Goal: Communication & Community: Answer question/provide support

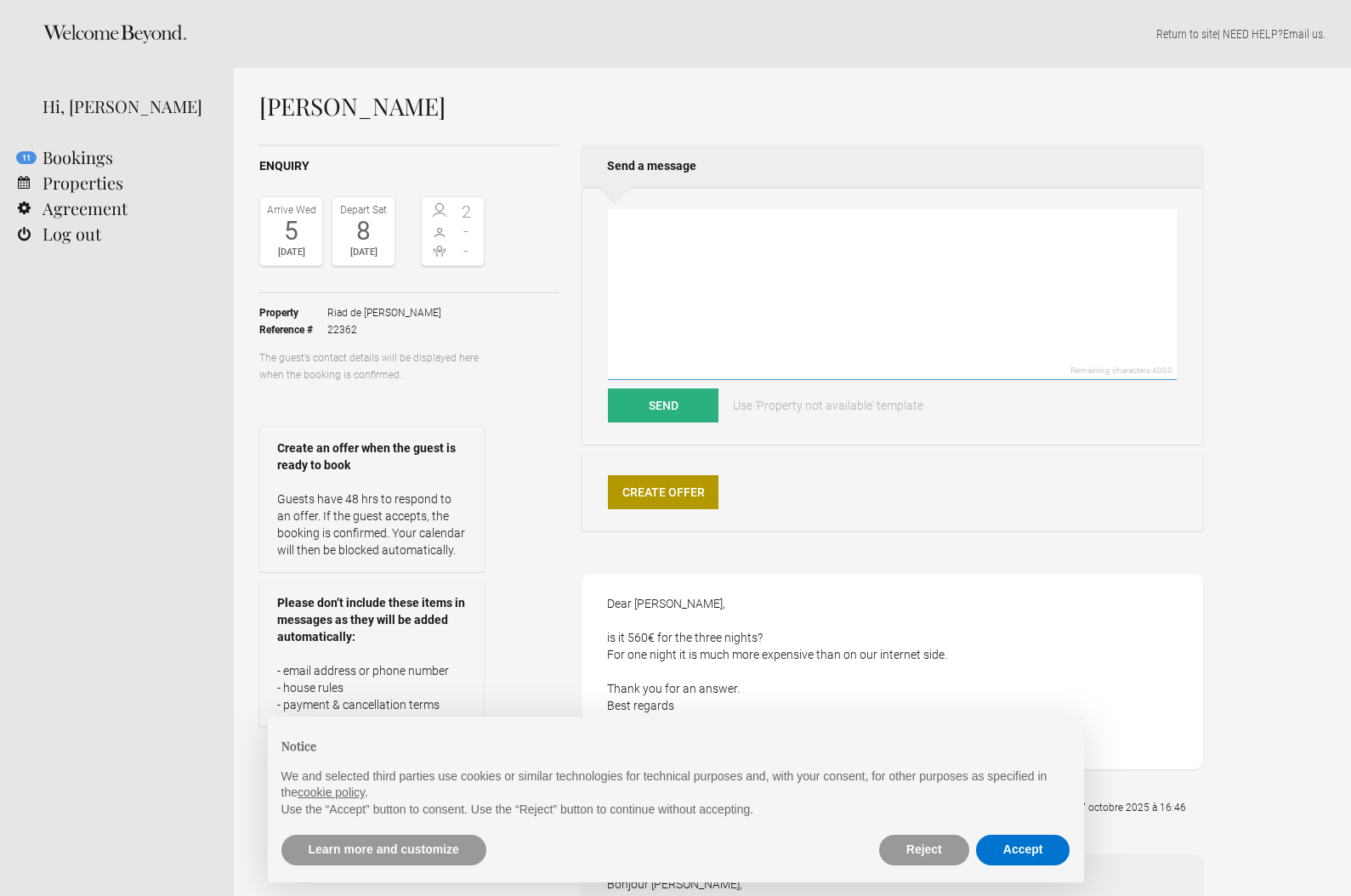
click at [822, 249] on textarea at bounding box center [893, 294] width 569 height 171
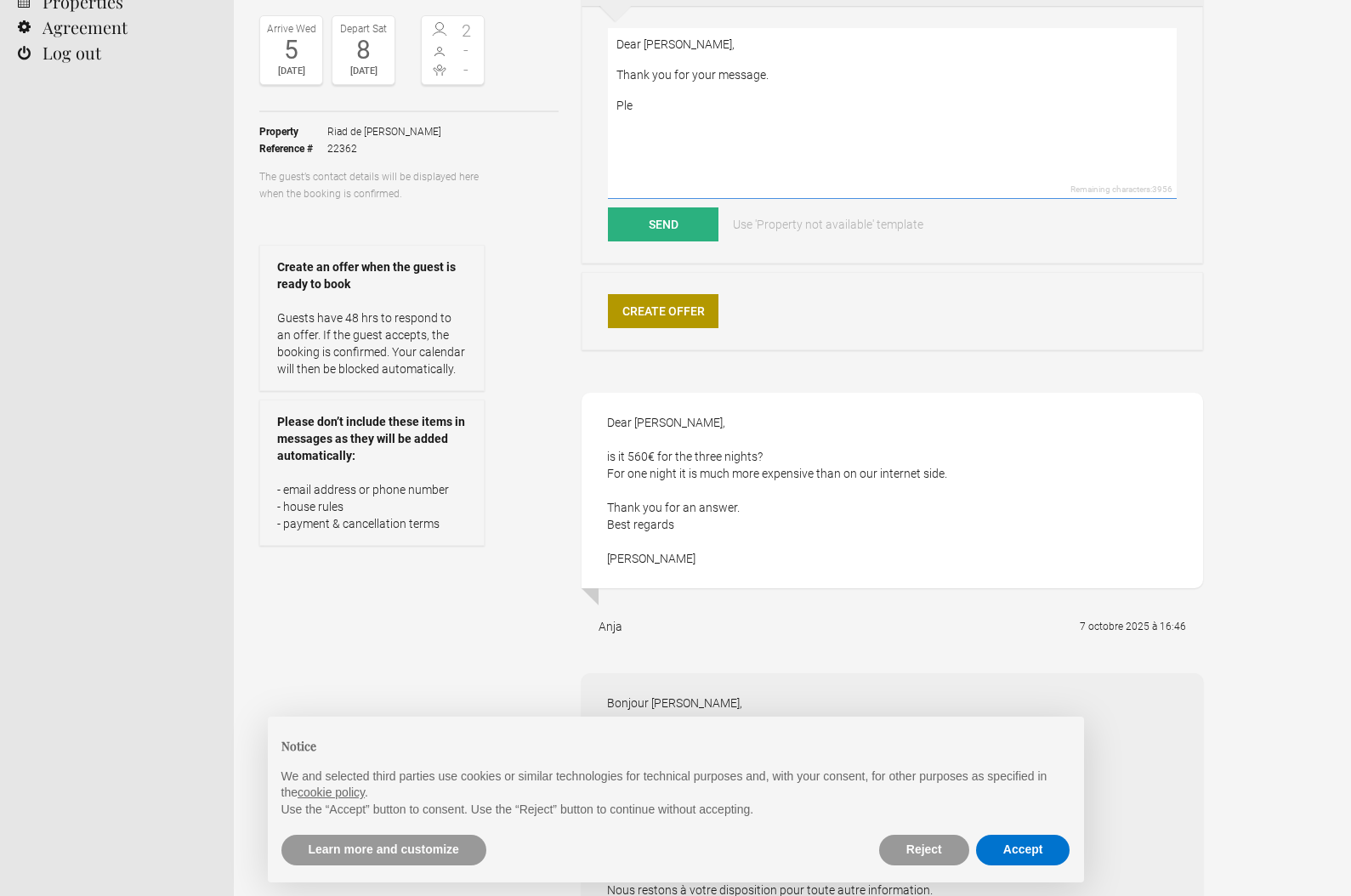
scroll to position [140, 0]
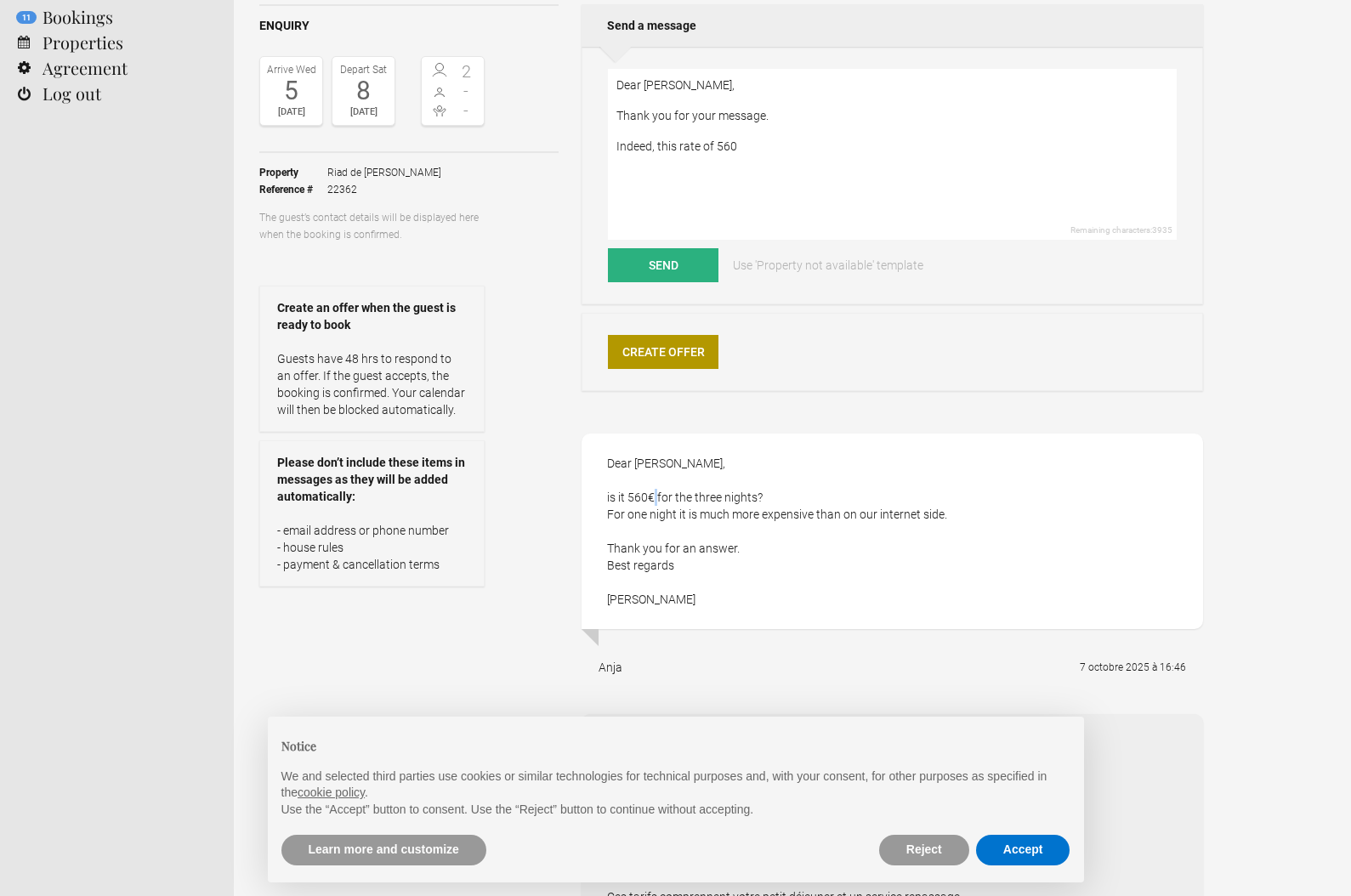
click at [654, 492] on div "Dear [PERSON_NAME], is it 560€ for the three nights? For one night it is much m…" at bounding box center [893, 531] width 622 height 196
copy div "€"
click at [782, 142] on textarea "Dear [PERSON_NAME], Thank you for your message. Indeed, this rate of 560" at bounding box center [893, 154] width 569 height 171
paste textarea "€"
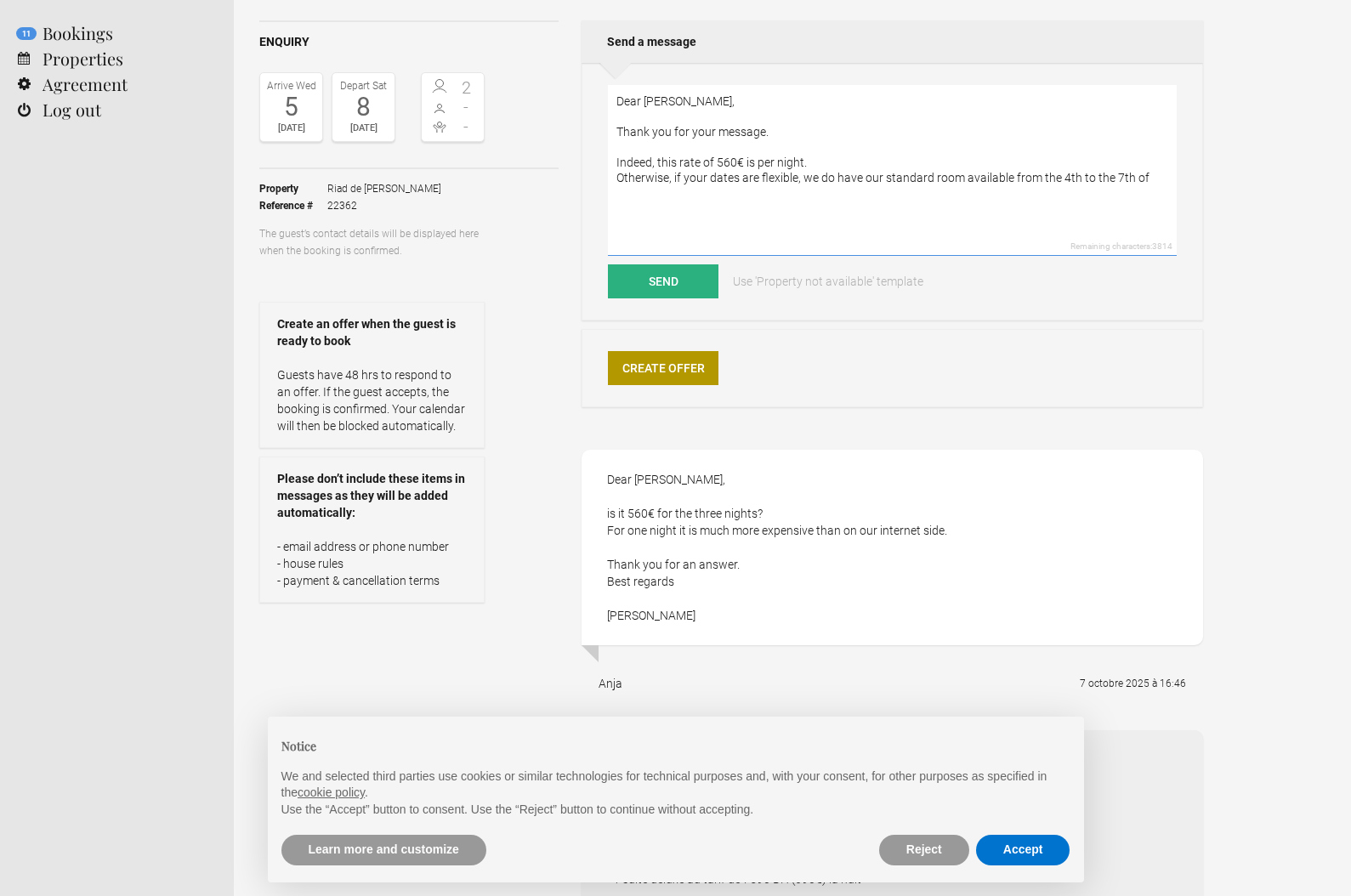
scroll to position [0, 0]
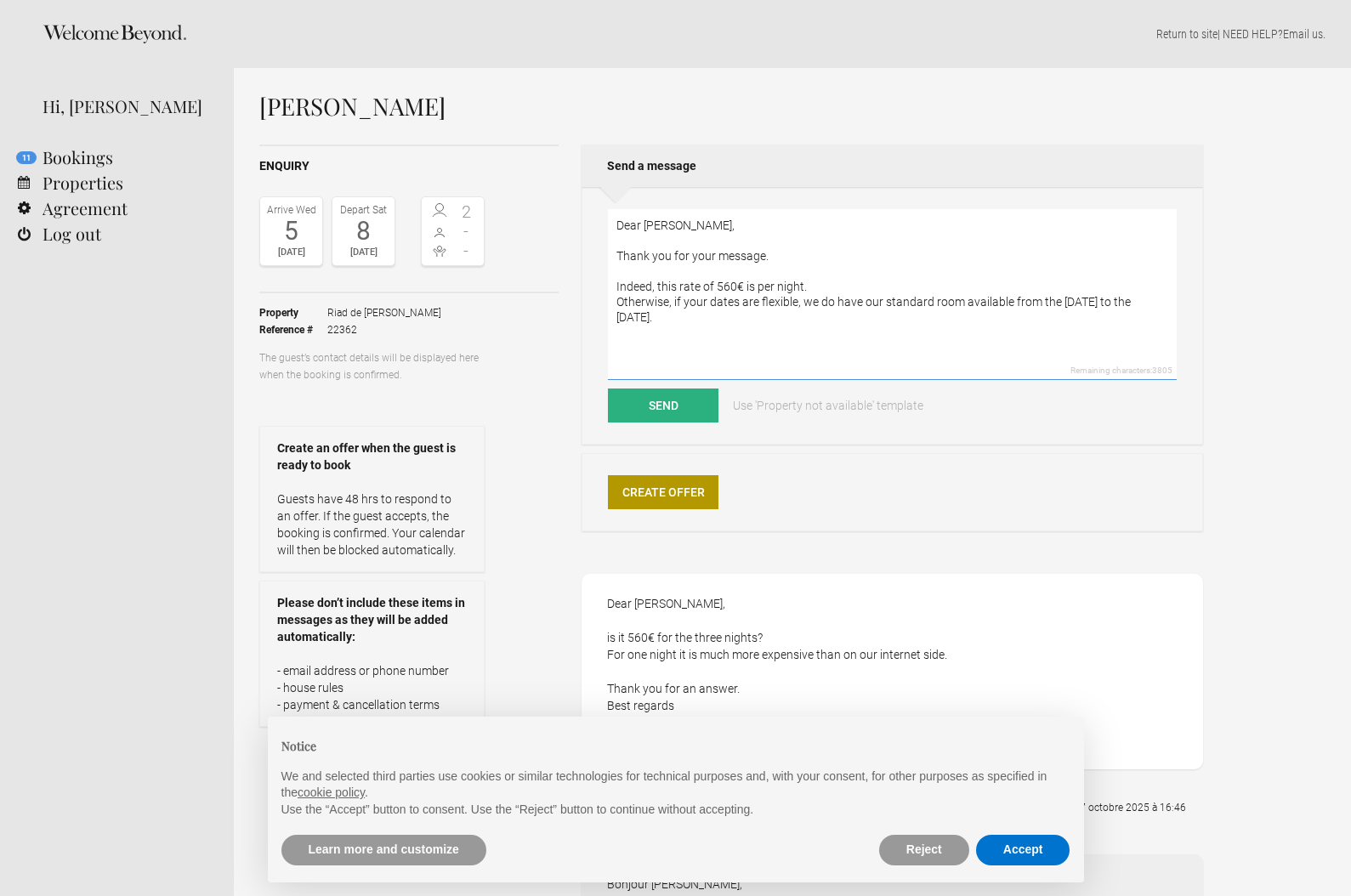
click at [1012, 302] on textarea "Dear [PERSON_NAME], Thank you for your message. Indeed, this rate of 560€ is pe…" at bounding box center [893, 294] width 569 height 171
click at [1166, 302] on textarea "Dear [PERSON_NAME], Thank you for your message. Indeed, this rate of 560€ is pe…" at bounding box center [893, 294] width 569 height 171
drag, startPoint x: 1109, startPoint y: 312, endPoint x: 1092, endPoint y: 320, distance: 18.8
click at [1109, 312] on textarea "Dear [PERSON_NAME], Thank you for your message. Indeed, this rate of 560€ is pe…" at bounding box center [893, 294] width 569 height 171
click at [965, 305] on textarea "Dear [PERSON_NAME], Thank you for your message. Indeed, this rate of 560€ is pe…" at bounding box center [893, 294] width 569 height 171
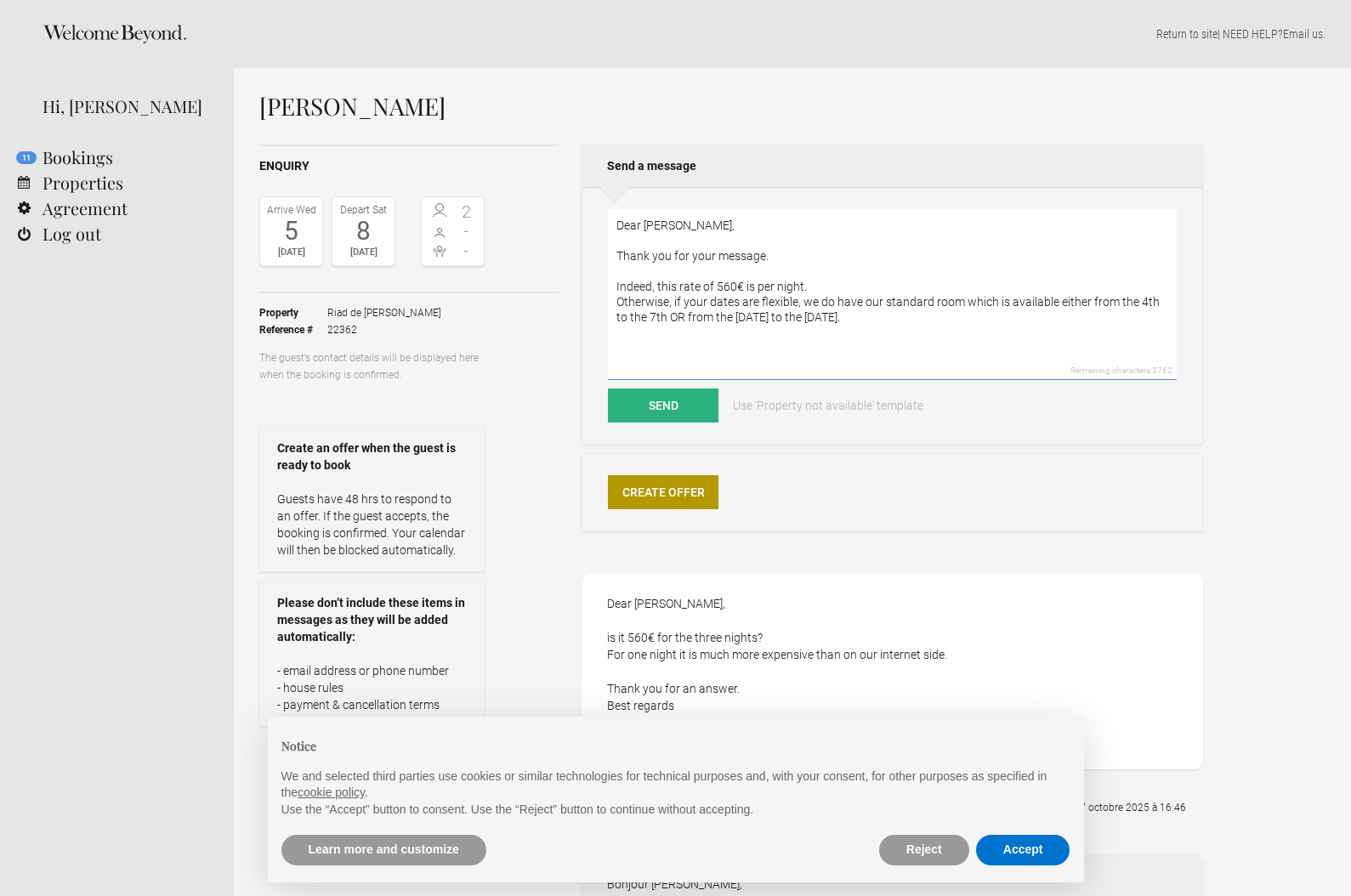
click at [1058, 299] on textarea "Dear [PERSON_NAME], Thank you for your message. Indeed, this rate of 560€ is pe…" at bounding box center [893, 294] width 569 height 171
click at [671, 315] on textarea "Dear [PERSON_NAME], Thank you for your message. Indeed, this rate of 560€ is pe…" at bounding box center [893, 294] width 569 height 171
click at [665, 317] on textarea "Dear [PERSON_NAME], Thank you for your message. Indeed, this rate of 560€ is pe…" at bounding box center [893, 294] width 569 height 171
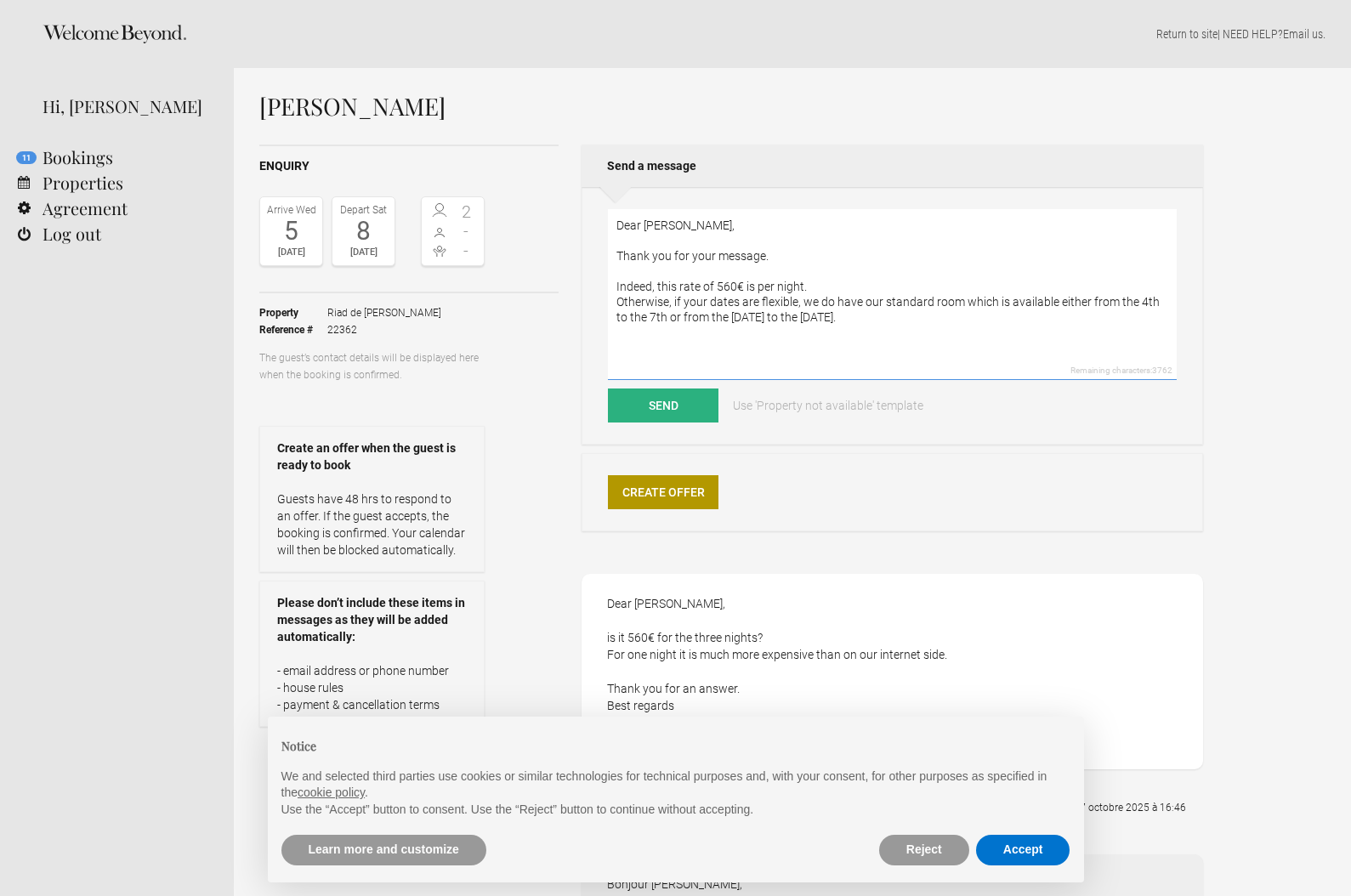
click at [964, 304] on textarea "Dear [PERSON_NAME], Thank you for your message. Indeed, this rate of 560€ is pe…" at bounding box center [893, 294] width 569 height 171
click at [916, 304] on textarea "Dear [PERSON_NAME], Thank you for your message. Indeed, this rate of 560€ is pe…" at bounding box center [893, 294] width 569 height 171
paste textarea "the nightly rate of 3190 DH (around 290€) at"
click at [659, 315] on textarea "Dear [PERSON_NAME], Thank you for your message. Indeed, this rate of 560€ is pe…" at bounding box center [893, 294] width 569 height 171
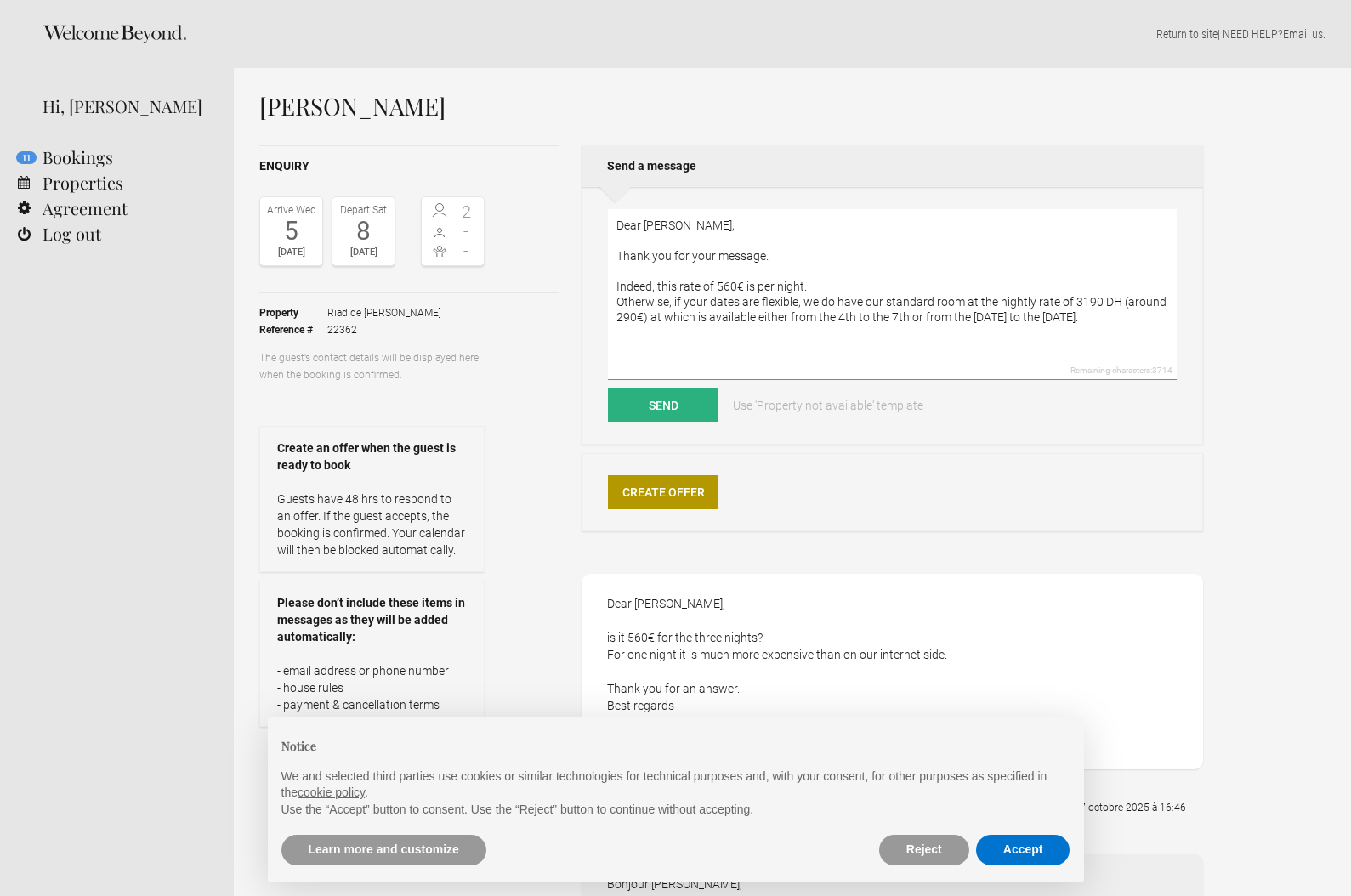
click at [659, 315] on textarea "Dear [PERSON_NAME], Thank you for your message. Indeed, this rate of 560€ is pe…" at bounding box center [893, 294] width 569 height 171
click at [1089, 327] on textarea "Dear [PERSON_NAME], Thank you for your message. Indeed, this rate of 560€ is pe…" at bounding box center [893, 294] width 569 height 171
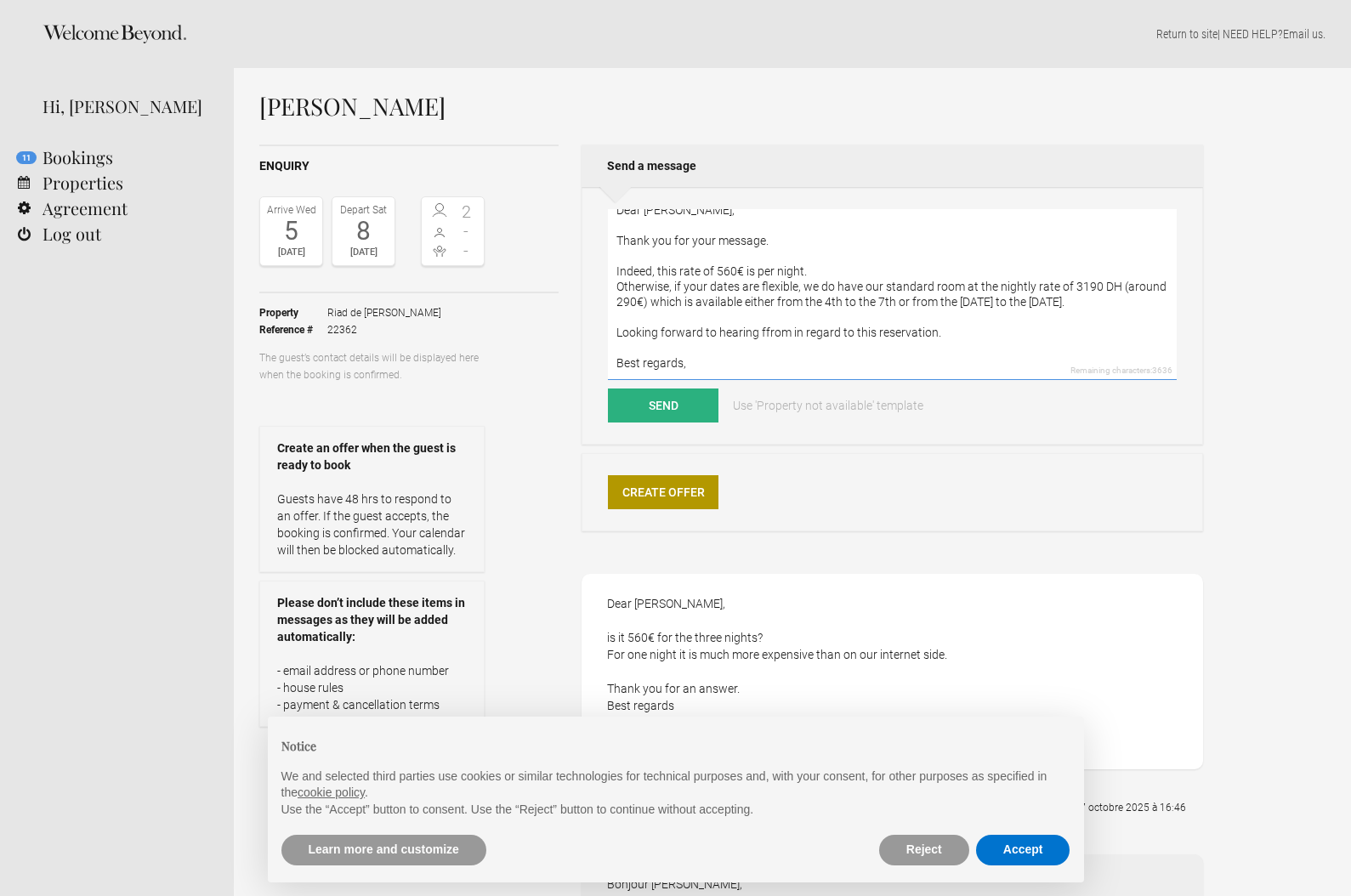
scroll to position [37, 0]
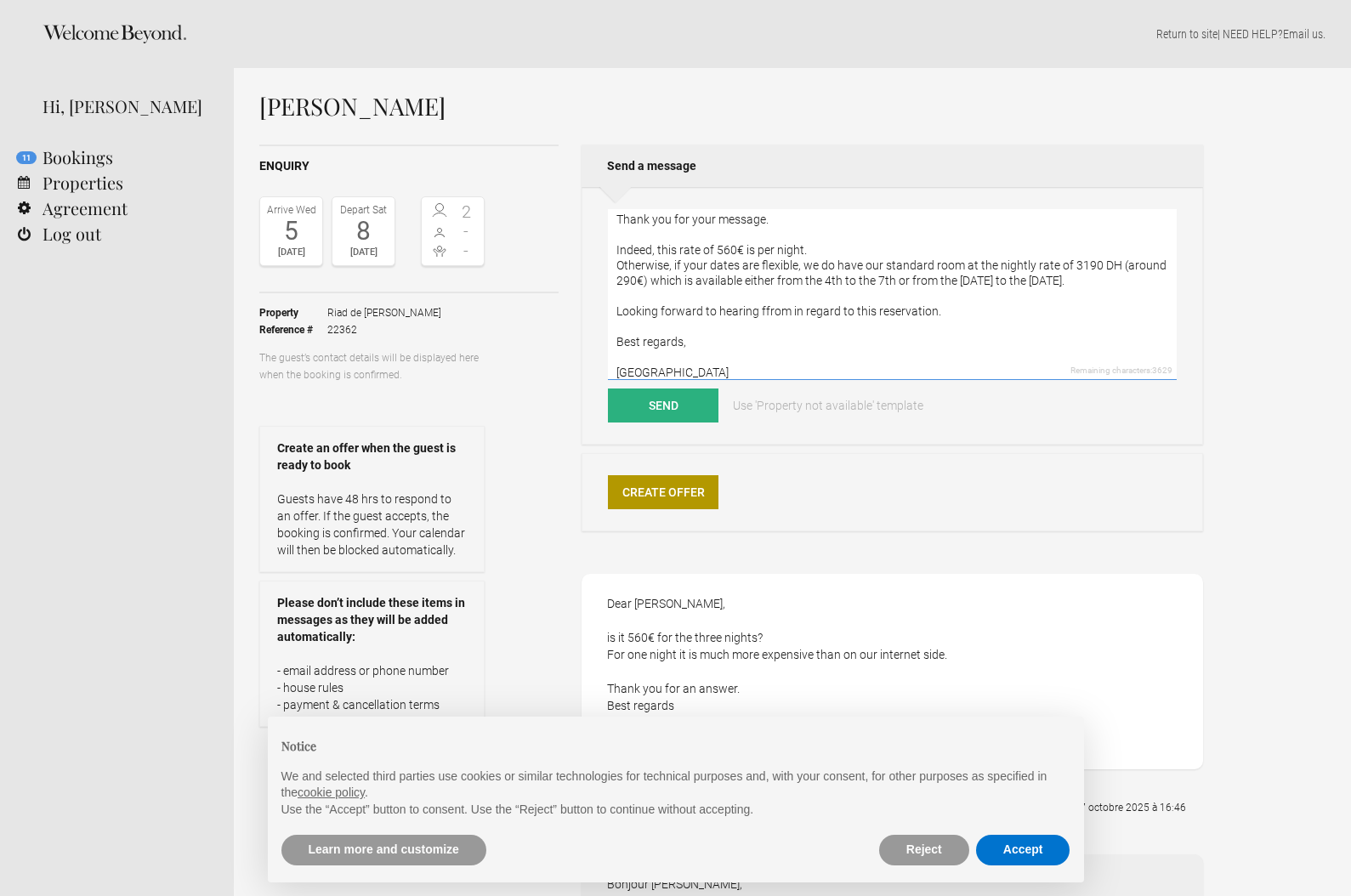
click at [765, 312] on textarea "Dear [PERSON_NAME], Thank you for your message. Indeed, this rate of 560€ is pe…" at bounding box center [893, 294] width 569 height 171
click at [785, 312] on textarea "Dear [PERSON_NAME], Thank you for your message. Indeed, this rate of 560€ is pe…" at bounding box center [893, 294] width 569 height 171
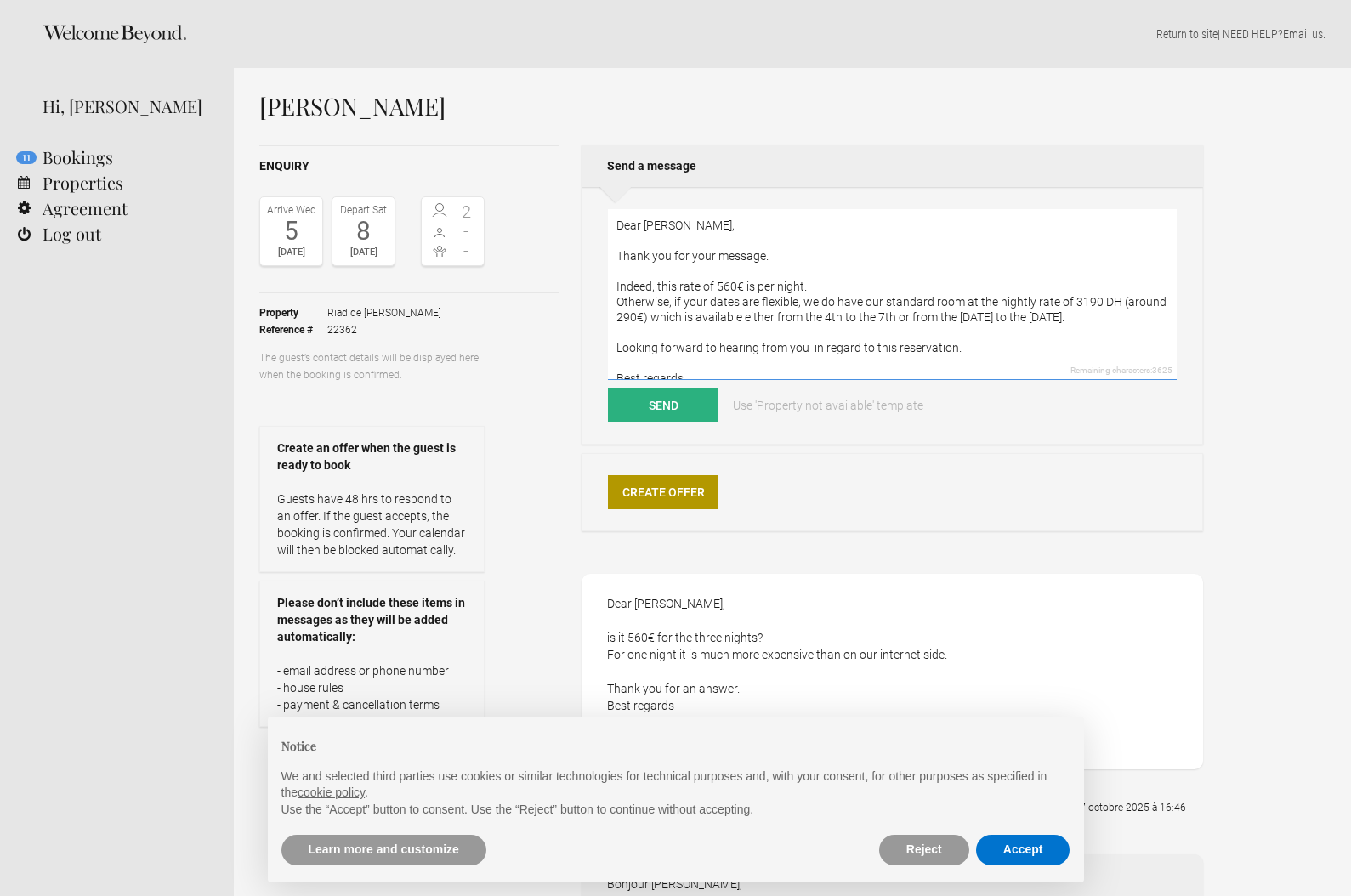
scroll to position [46, 0]
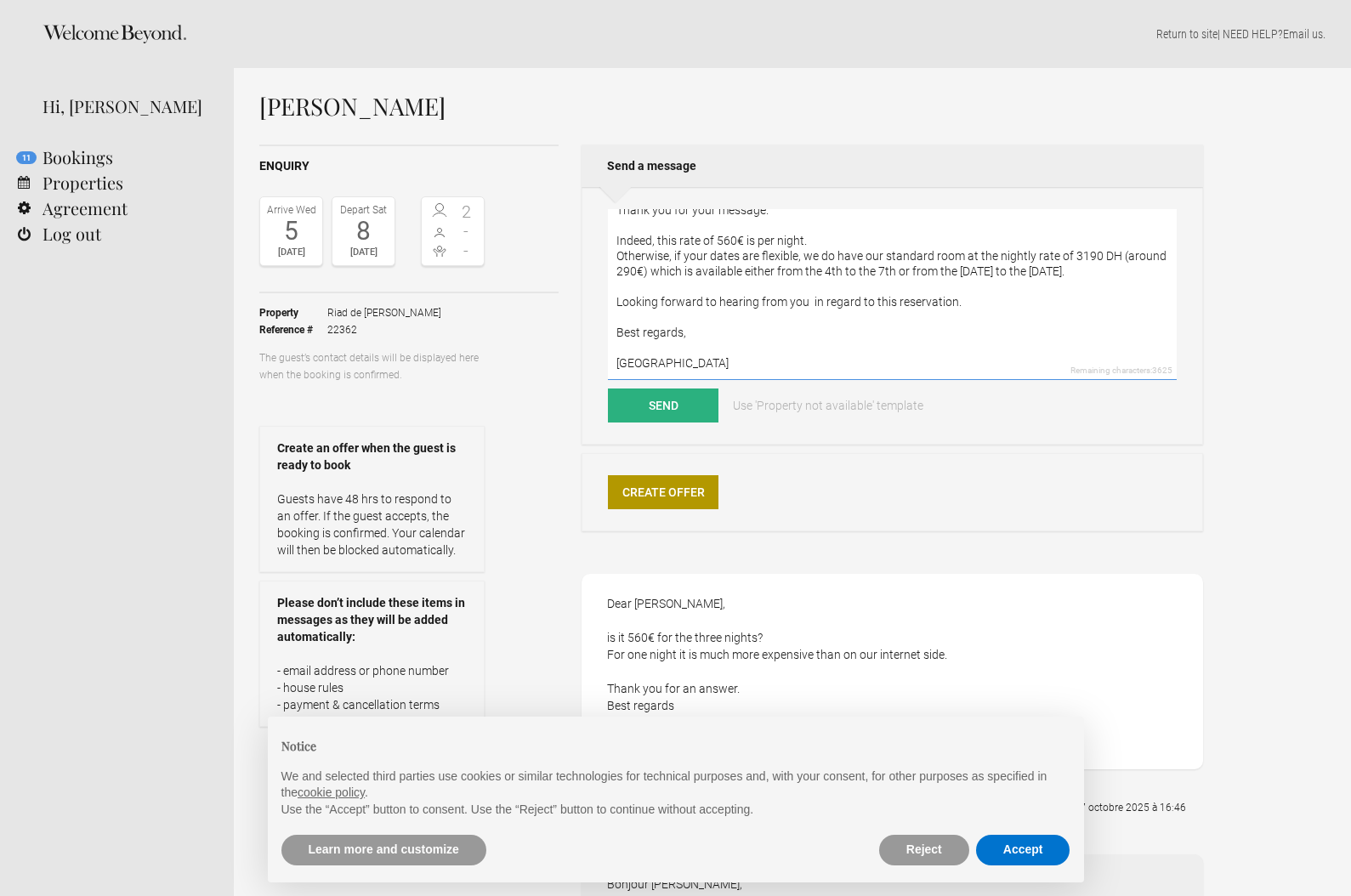
click at [791, 242] on textarea "Dear [PERSON_NAME], Thank you for your message. Indeed, this rate of 560€ is pe…" at bounding box center [893, 294] width 569 height 171
click at [833, 233] on textarea "Dear [PERSON_NAME], Thank you for your message. Indeed, this rate of 560€ is pe…" at bounding box center [893, 294] width 569 height 171
drag, startPoint x: 849, startPoint y: 238, endPoint x: 885, endPoint y: 238, distance: 36.0
click at [849, 238] on textarea "Dear [PERSON_NAME], Thank you for your message. Indeed, this rate of 560€ is pe…" at bounding box center [893, 294] width 569 height 171
click at [955, 242] on textarea "Dear [PERSON_NAME], Thank you for your message. Indeed, this rate of 560€ is pe…" at bounding box center [893, 294] width 569 height 171
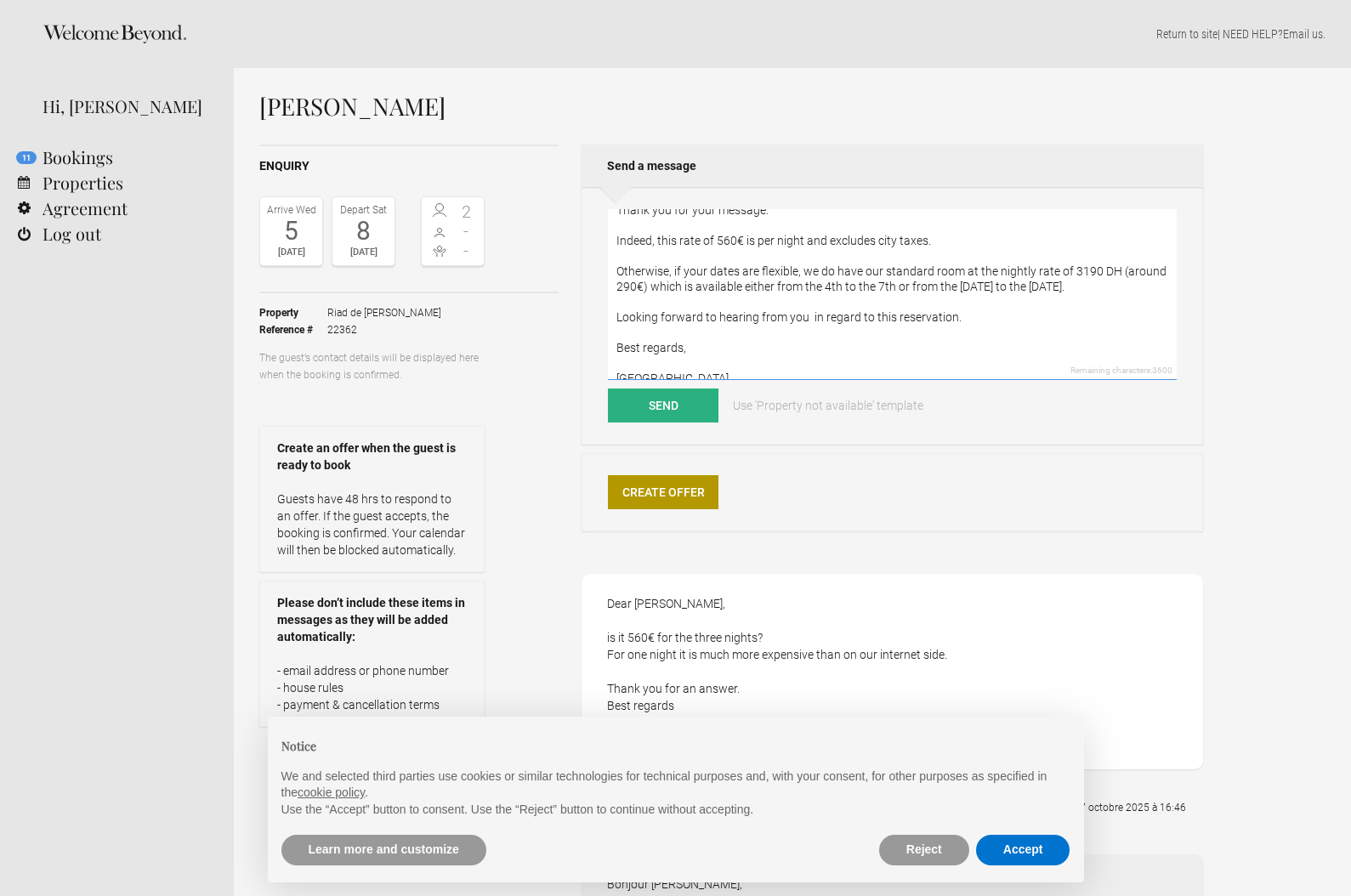
click at [650, 268] on textarea "Dear [PERSON_NAME], Thank you for your message. Indeed, this rate of 560€ is pe…" at bounding box center [893, 294] width 569 height 171
click at [650, 267] on textarea "Dear [PERSON_NAME], Thank you for your message. Indeed, this rate of 560€ is pe…" at bounding box center [893, 294] width 569 height 171
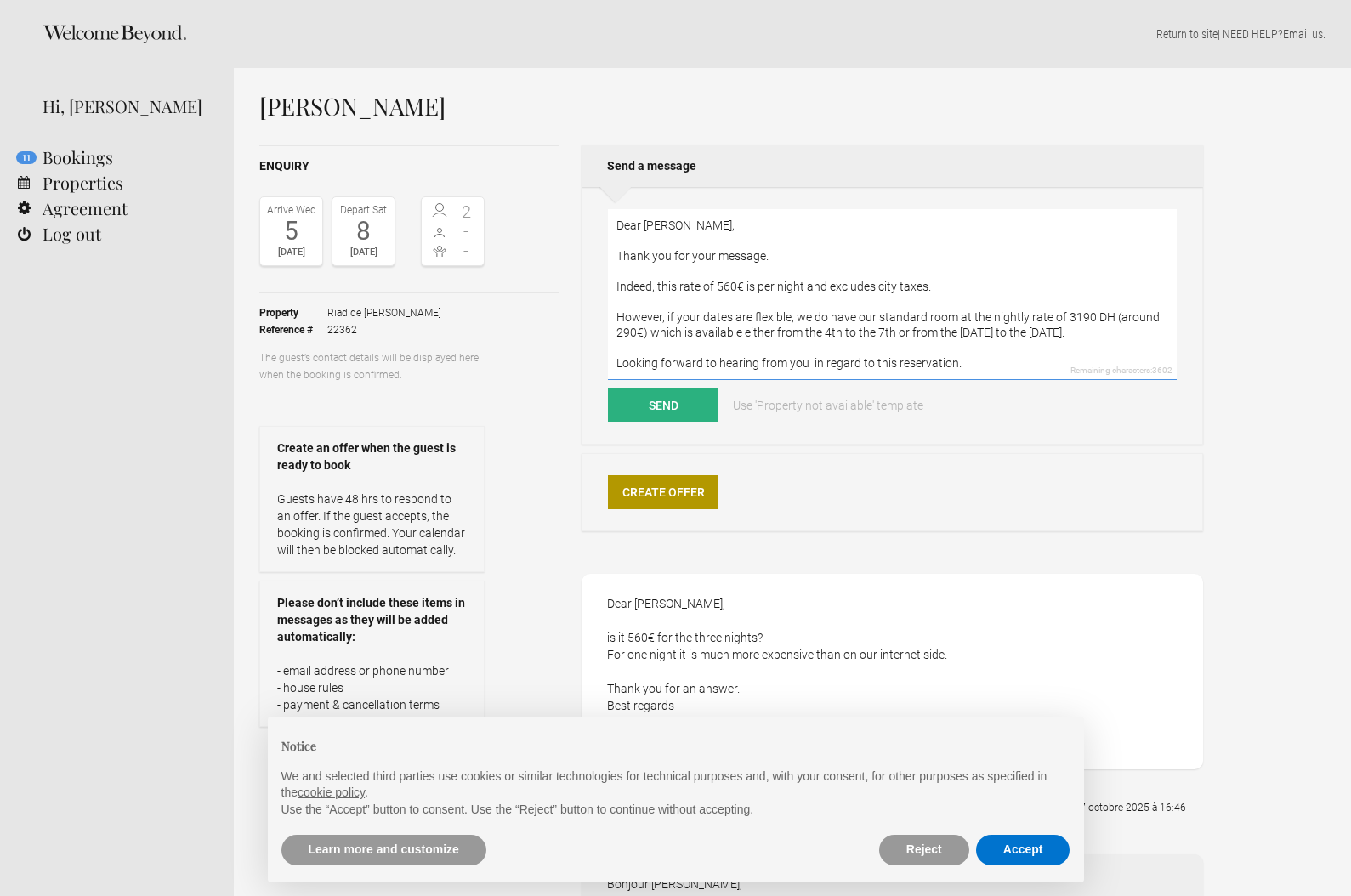
click at [839, 314] on textarea "Dear [PERSON_NAME], Thank you for your message. Indeed, this rate of 560€ is pe…" at bounding box center [893, 294] width 569 height 171
type textarea "Dear [PERSON_NAME], Thank you for your message. Indeed, this rate of 560€ is pe…"
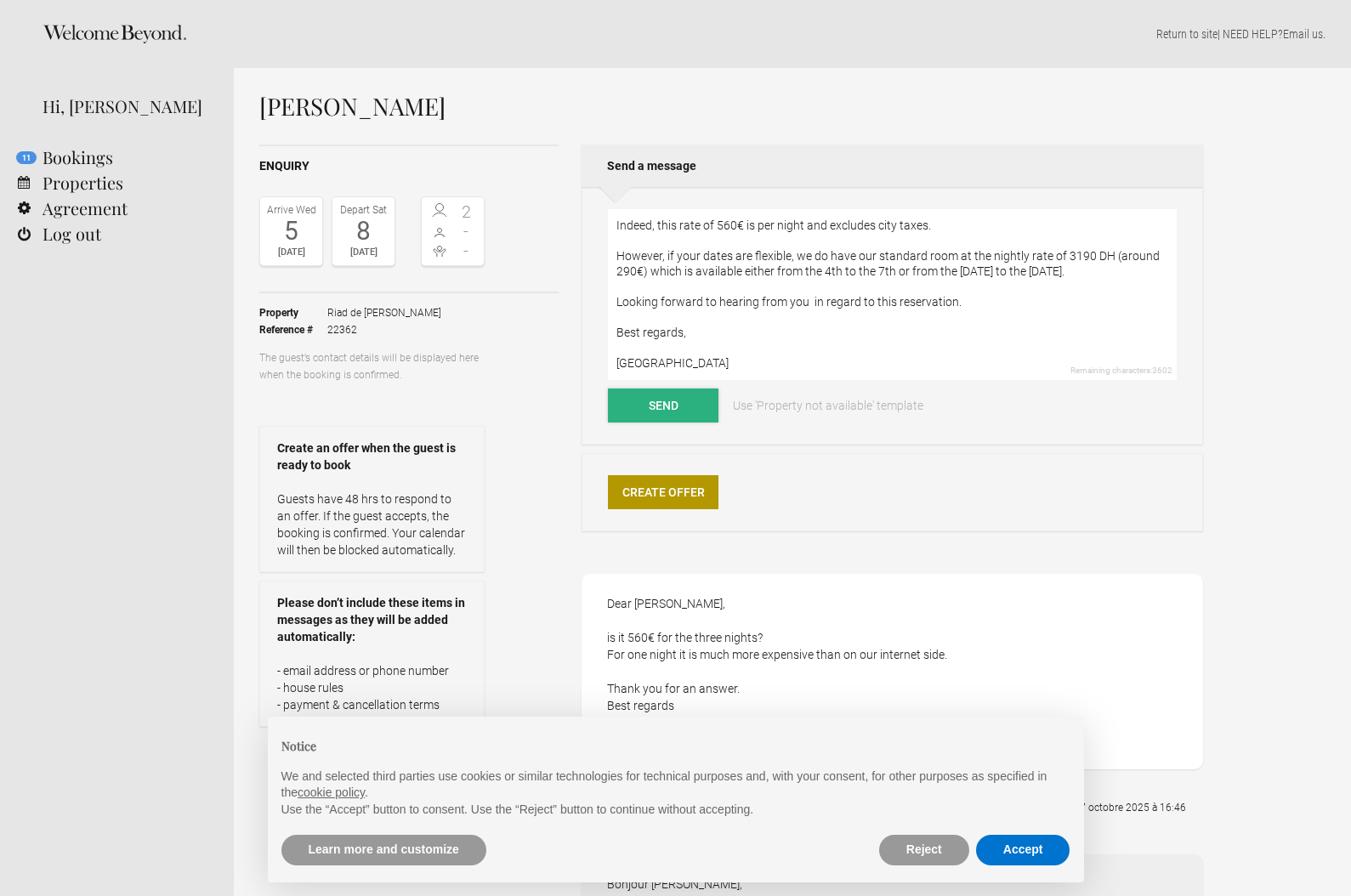
click at [681, 405] on button "Send" at bounding box center [664, 405] width 111 height 34
